Goal: Information Seeking & Learning: Learn about a topic

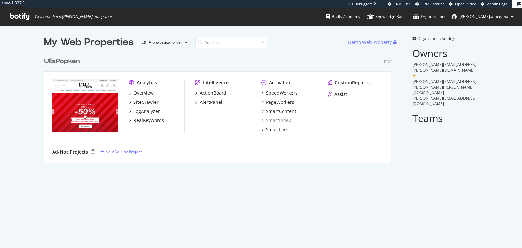
scroll to position [109, 347]
click at [149, 120] on div "RealKeywords" at bounding box center [148, 120] width 31 height 7
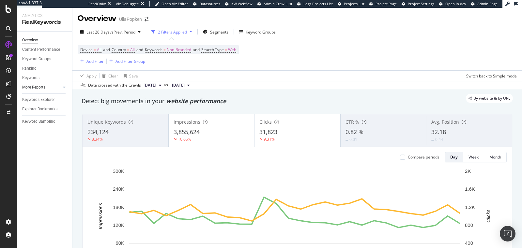
click at [58, 88] on div at bounding box center [57, 87] width 7 height 7
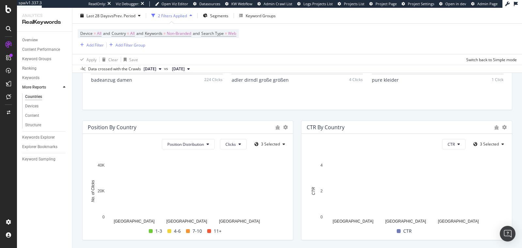
scroll to position [528, 0]
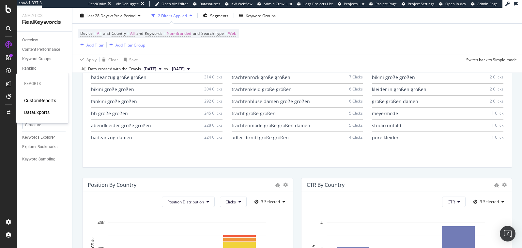
click at [30, 100] on div "CustomReports" at bounding box center [40, 100] width 32 height 7
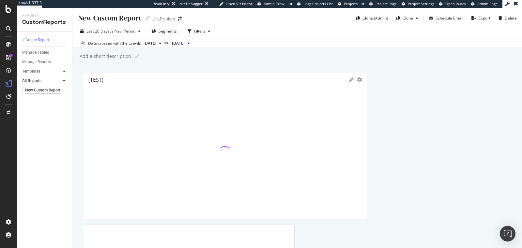
click at [65, 71] on icon at bounding box center [64, 71] width 3 height 4
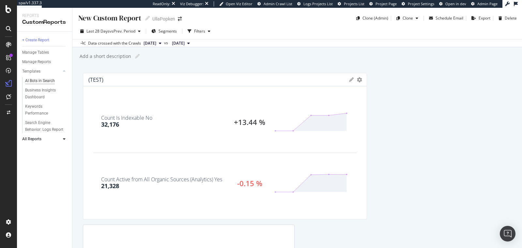
click at [44, 82] on div "AI Bots in Search" at bounding box center [40, 81] width 30 height 7
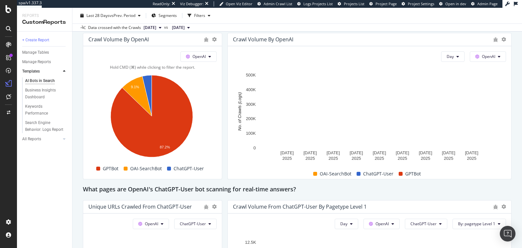
scroll to position [672, 0]
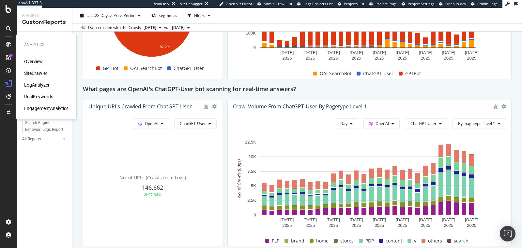
click at [39, 85] on div "LogAnalyzer" at bounding box center [36, 85] width 25 height 7
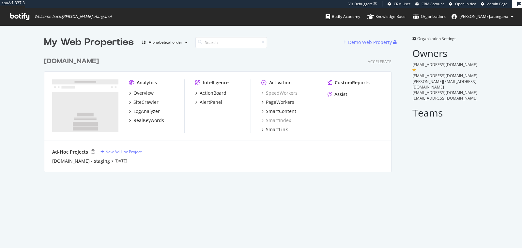
scroll to position [118, 347]
click at [141, 102] on div "SiteCrawler" at bounding box center [145, 102] width 25 height 7
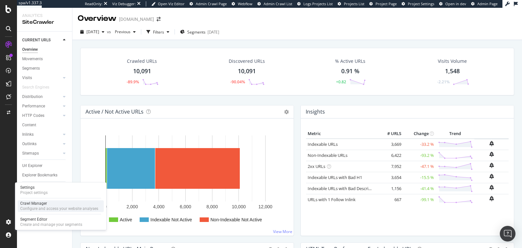
click at [39, 208] on div "Configure and access your website analyses" at bounding box center [59, 208] width 78 height 5
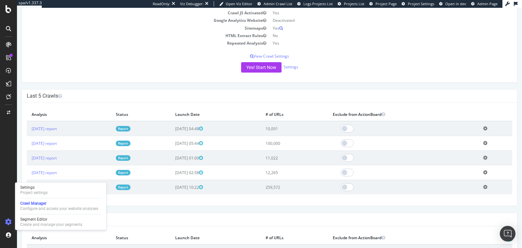
scroll to position [118, 0]
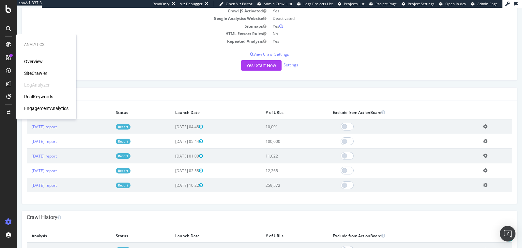
click at [8, 43] on icon at bounding box center [8, 44] width 5 height 5
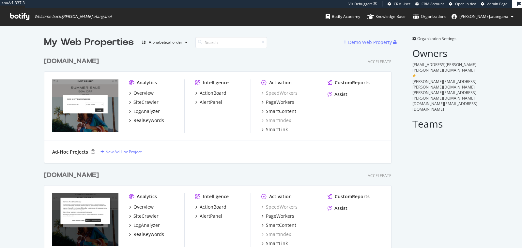
scroll to position [355, 347]
click at [144, 110] on div "LogAnalyzer" at bounding box center [146, 111] width 26 height 7
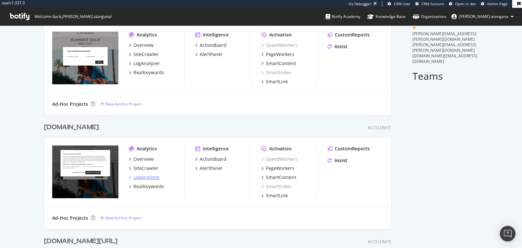
click at [137, 176] on div "LogAnalyzer" at bounding box center [146, 177] width 26 height 7
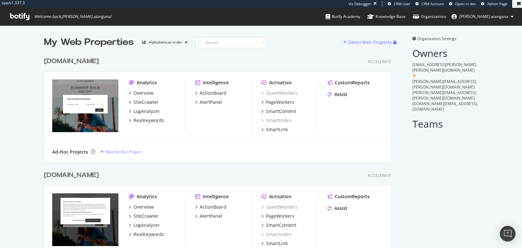
scroll to position [355, 347]
click at [141, 111] on div "LogAnalyzer" at bounding box center [146, 111] width 26 height 7
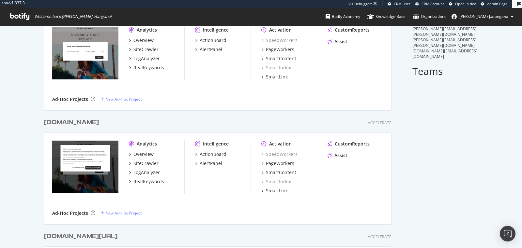
scroll to position [127, 0]
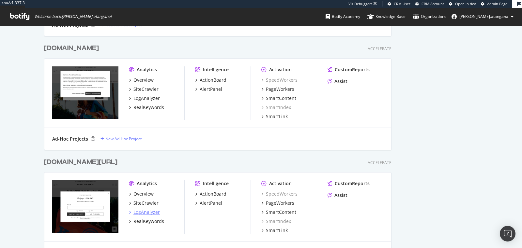
click at [148, 211] on div "LogAnalyzer" at bounding box center [146, 212] width 26 height 7
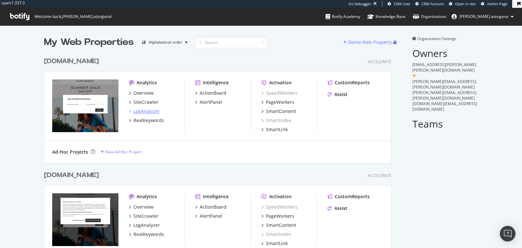
scroll to position [355, 347]
click at [138, 112] on div "LogAnalyzer" at bounding box center [146, 111] width 26 height 7
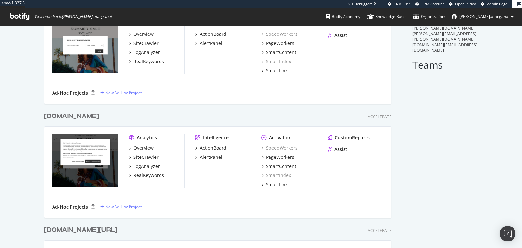
scroll to position [126, 0]
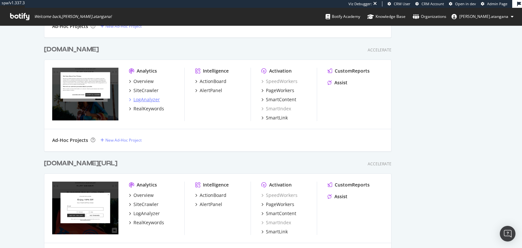
click at [136, 100] on div "LogAnalyzer" at bounding box center [146, 99] width 26 height 7
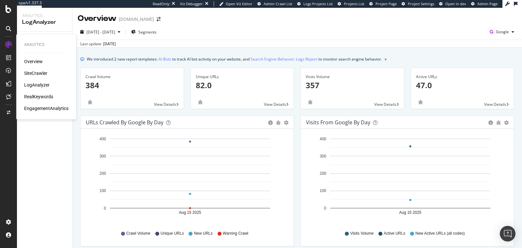
click at [26, 57] on div "Analytics Overview SiteCrawler LogAnalyzer RealKeywords EngagementAnalytics" at bounding box center [46, 77] width 55 height 83
click at [27, 59] on div "Overview" at bounding box center [33, 61] width 19 height 7
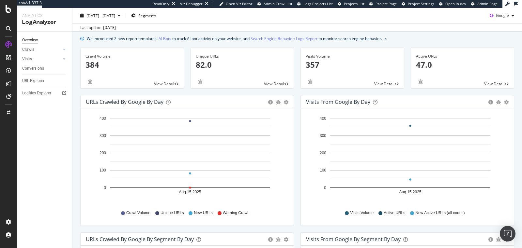
scroll to position [8, 0]
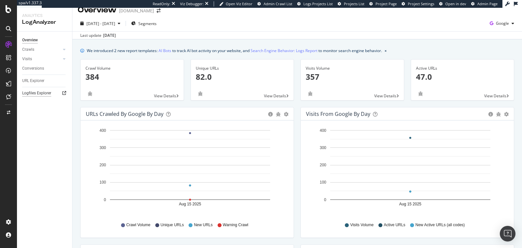
click at [43, 94] on div "Logfiles Explorer" at bounding box center [36, 93] width 29 height 7
